Goal: Information Seeking & Learning: Learn about a topic

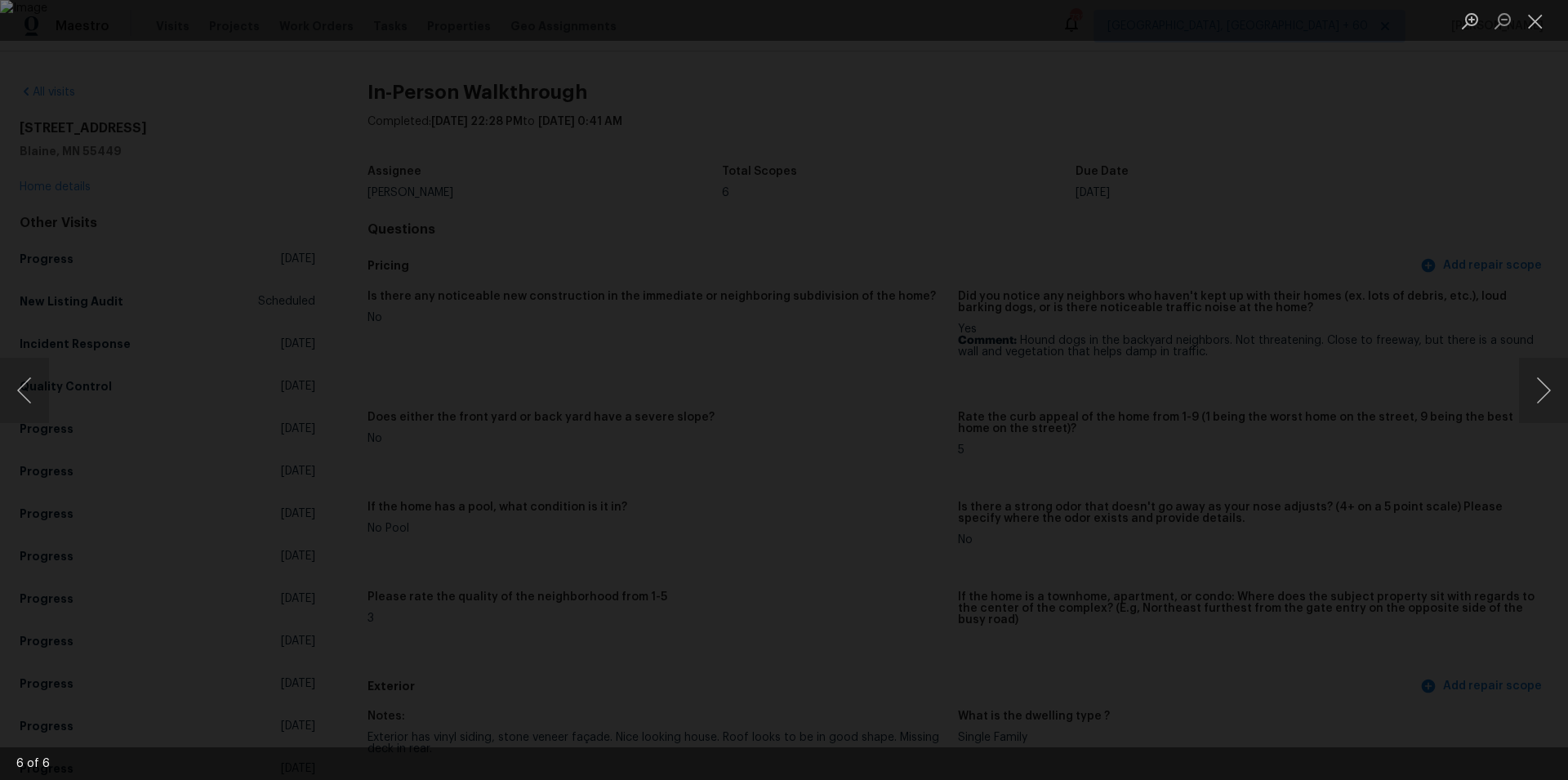
scroll to position [549, 0]
click at [1537, 15] on button "Close lightbox" at bounding box center [1536, 21] width 32 height 29
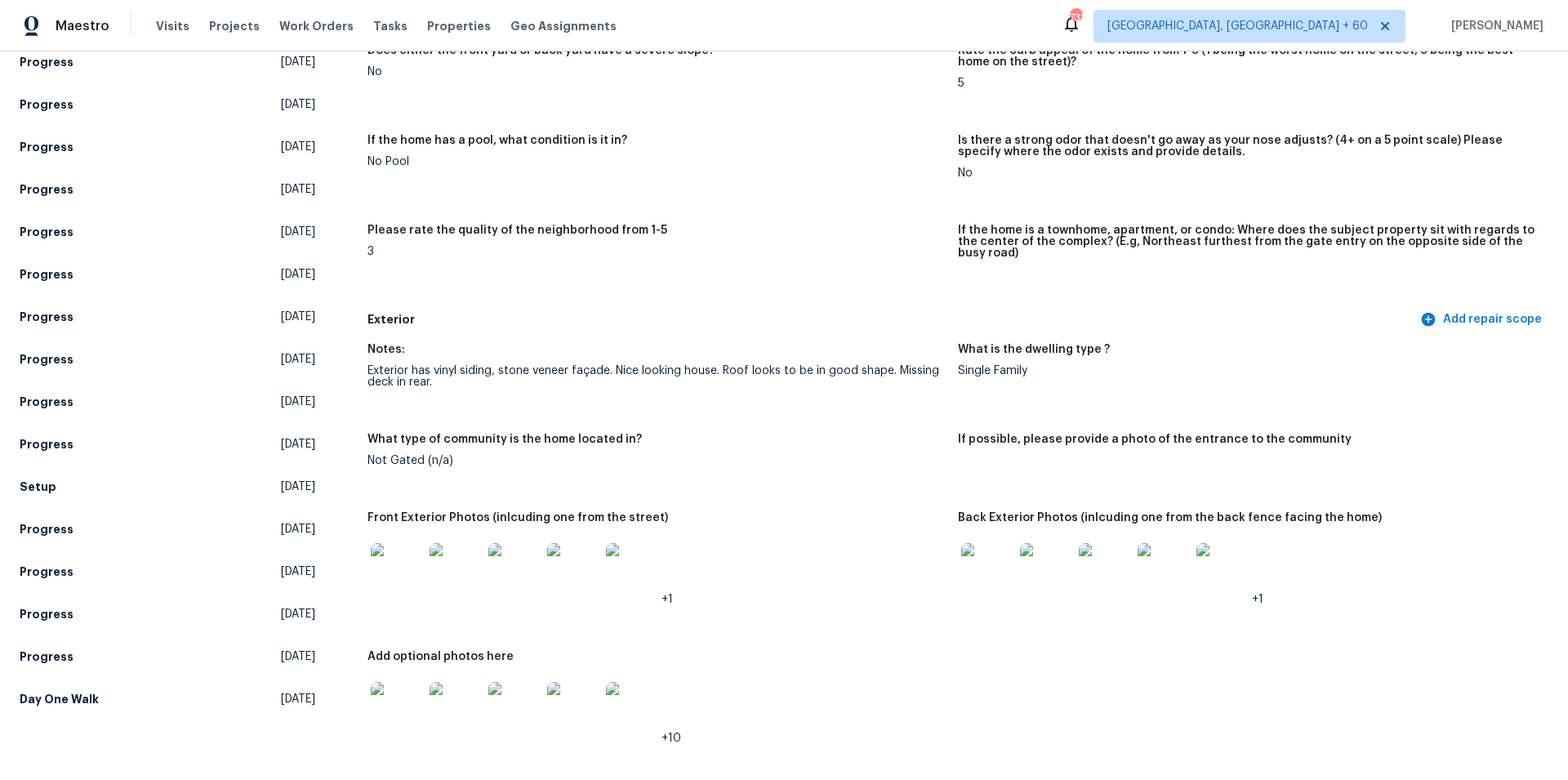
scroll to position [481, 0]
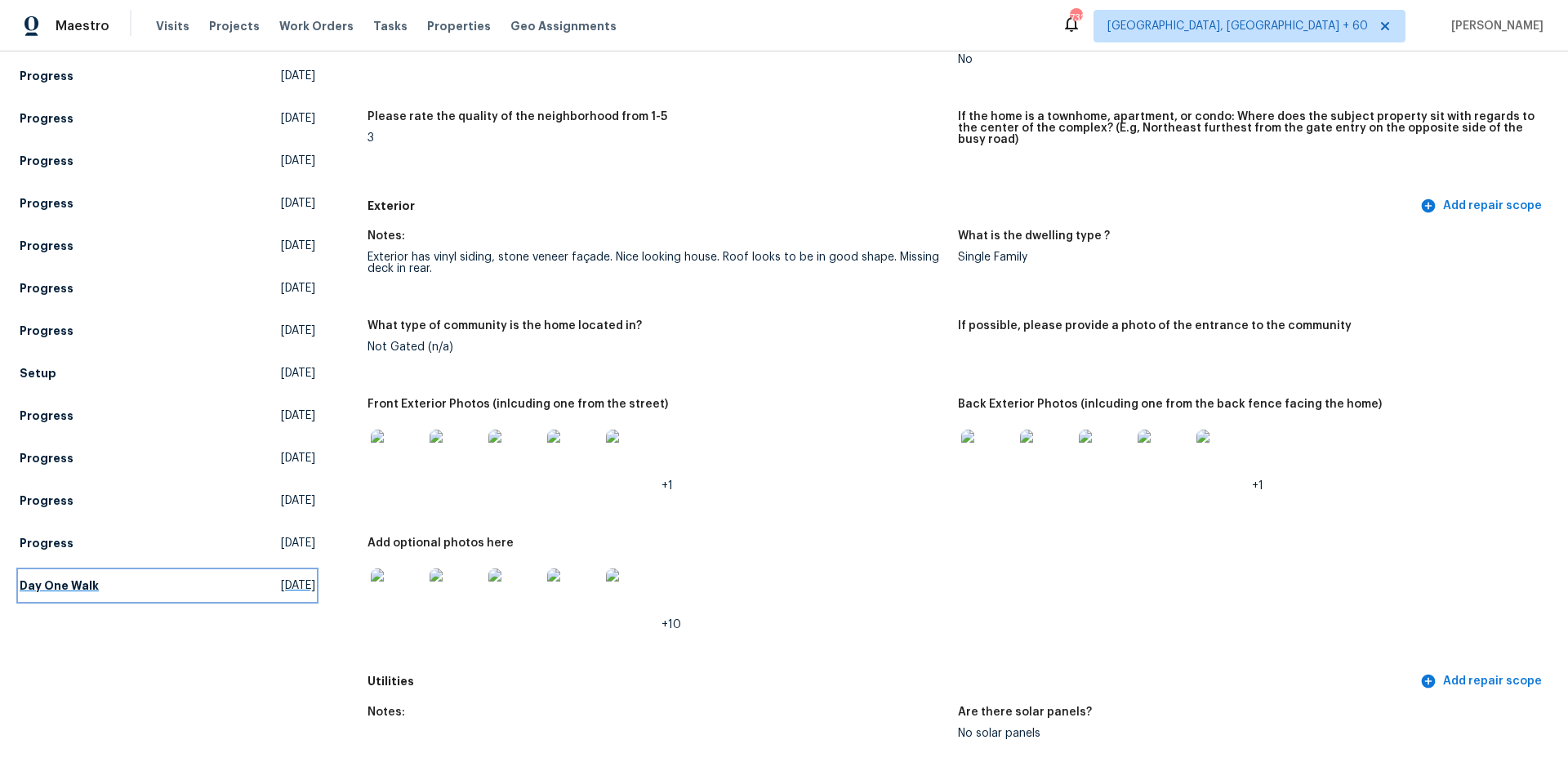
click at [72, 590] on h5 "Day One Walk" at bounding box center [59, 585] width 79 height 16
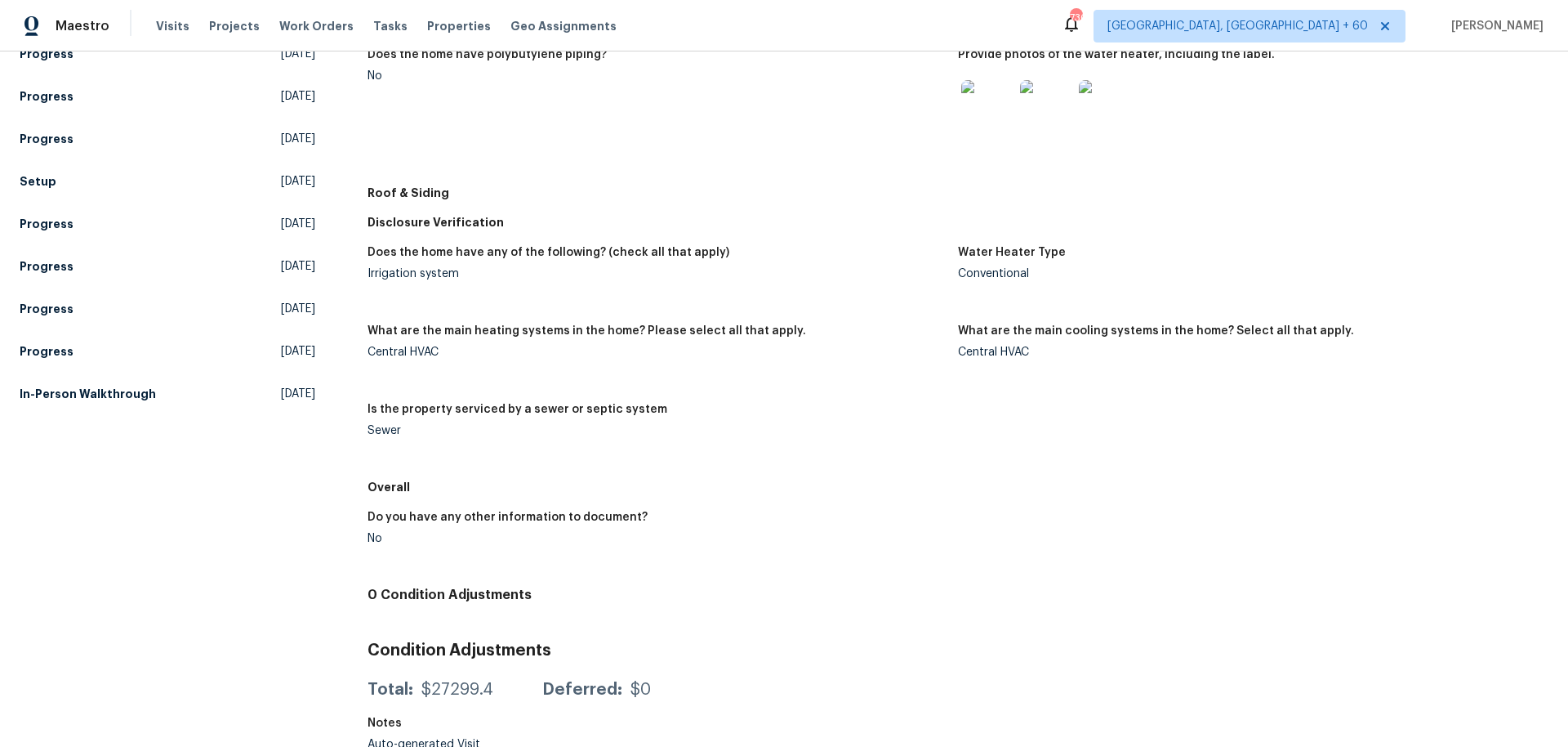
scroll to position [699, 0]
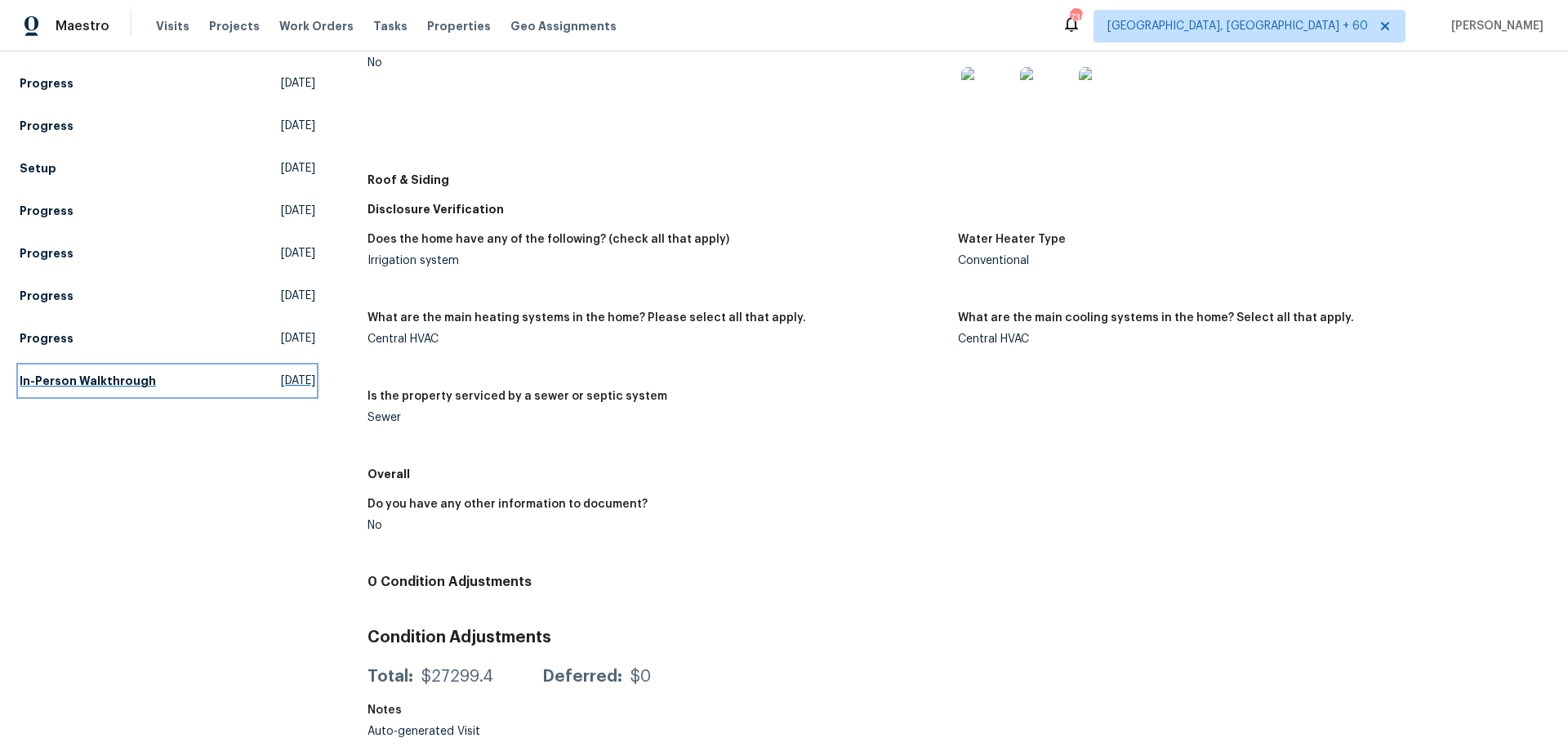
click at [94, 373] on h5 "In-Person Walkthrough" at bounding box center [88, 380] width 136 height 16
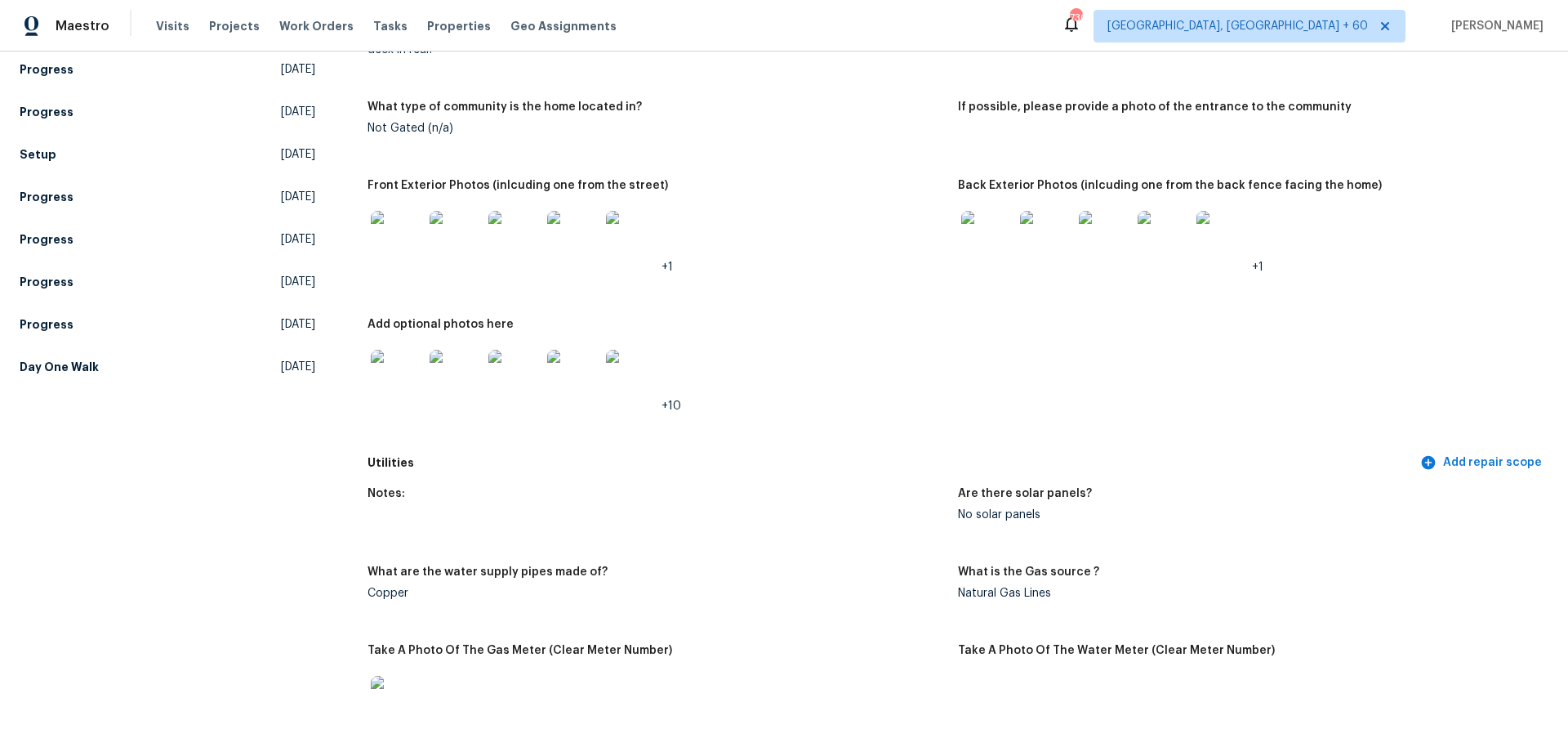
click at [404, 225] on img at bounding box center [396, 237] width 52 height 52
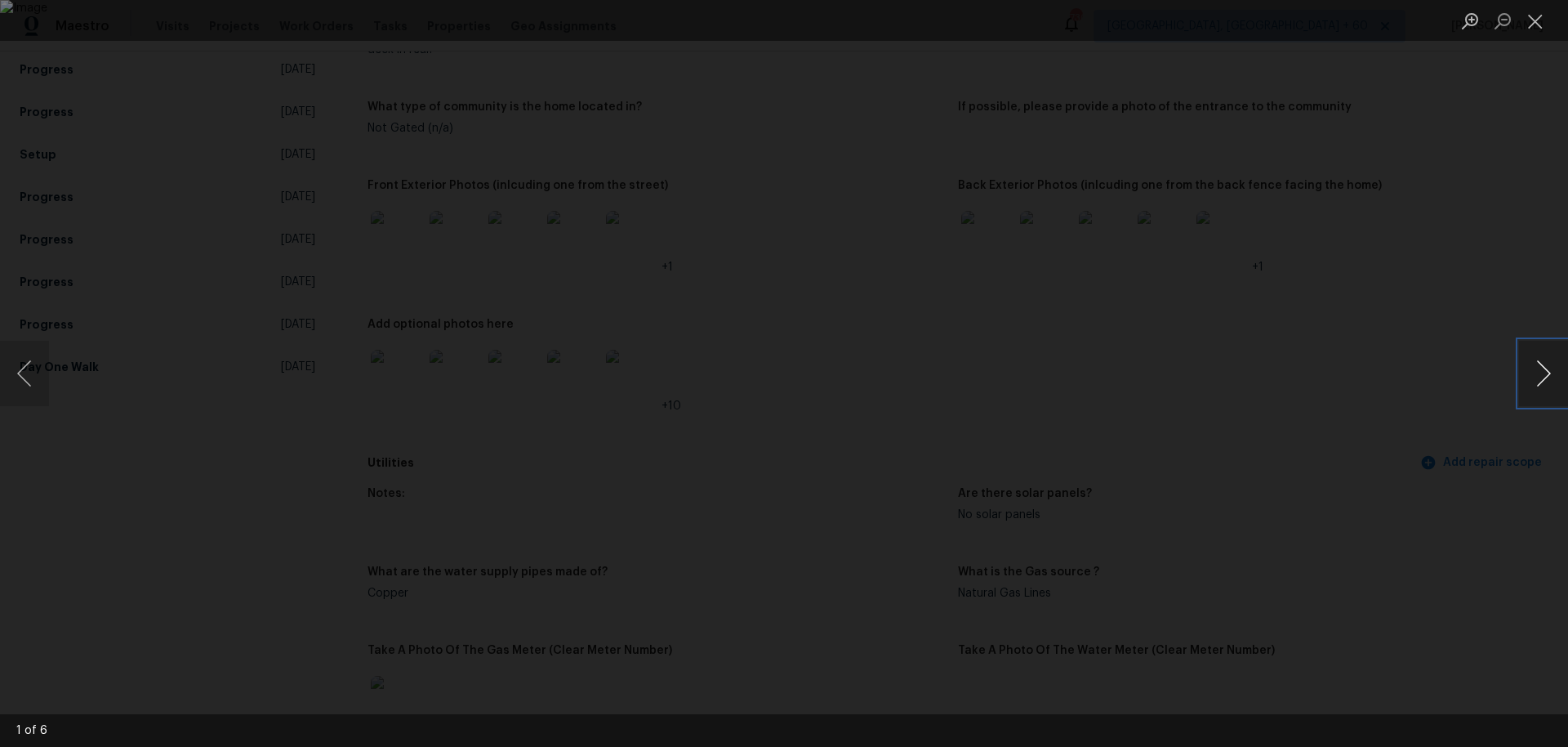
click at [1542, 370] on button "Next image" at bounding box center [1544, 374] width 49 height 66
click at [1534, 22] on button "Close lightbox" at bounding box center [1536, 21] width 32 height 29
